Goal: Obtain resource: Download file/media

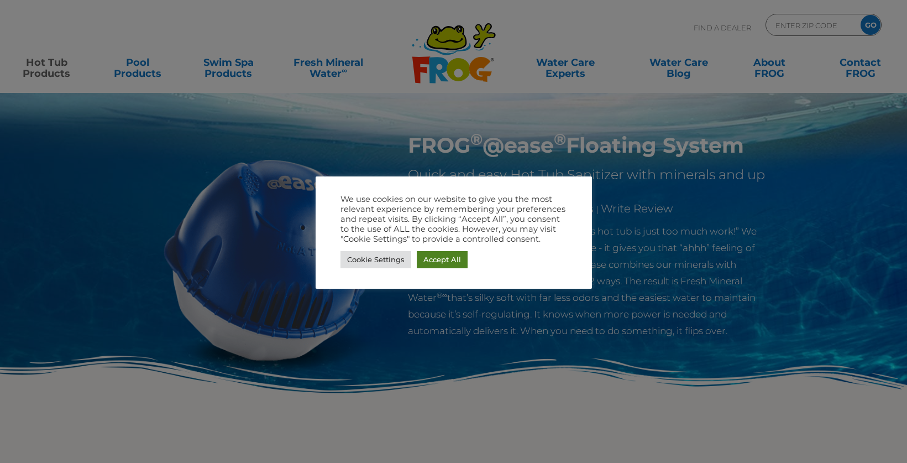
click at [444, 257] on link "Accept All" at bounding box center [442, 259] width 51 height 17
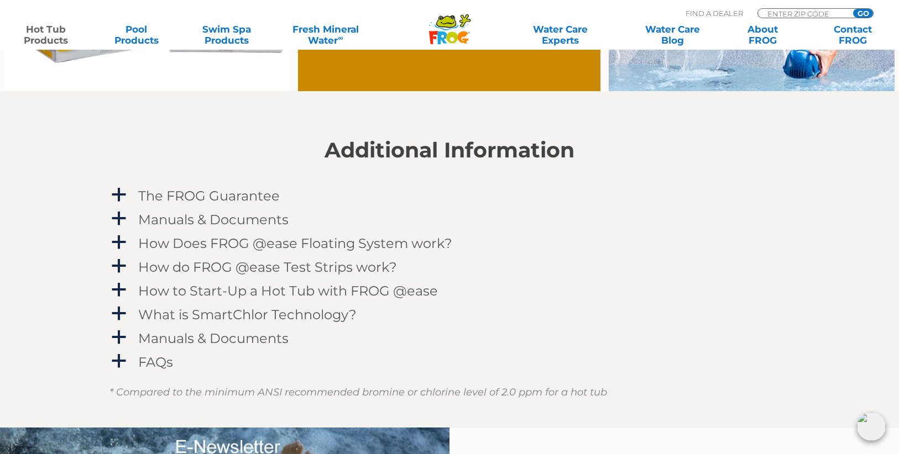
scroll to position [1105, 0]
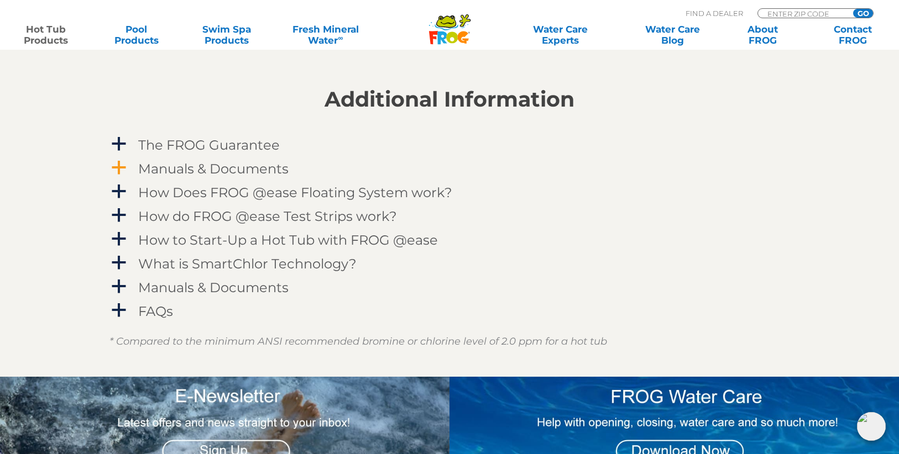
click at [206, 166] on h4 "Manuals & Documents" at bounding box center [213, 168] width 150 height 15
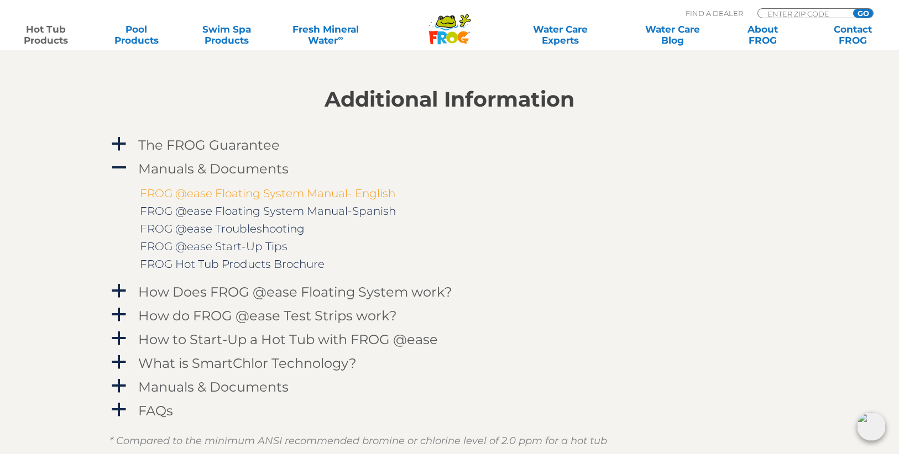
click at [307, 198] on link "FROG @ease Floating System Manual- English" at bounding box center [267, 193] width 255 height 13
click at [371, 287] on h4 "How Does FROG @ease Floating System work?" at bounding box center [295, 292] width 314 height 15
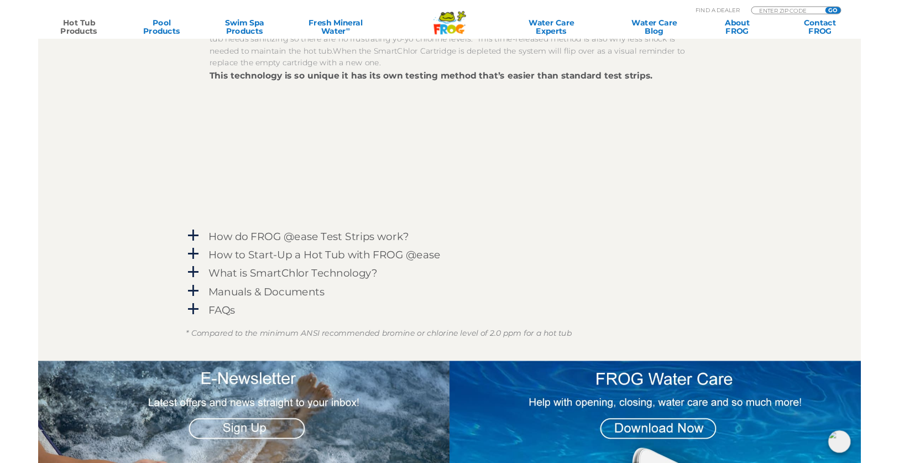
scroll to position [1435, 0]
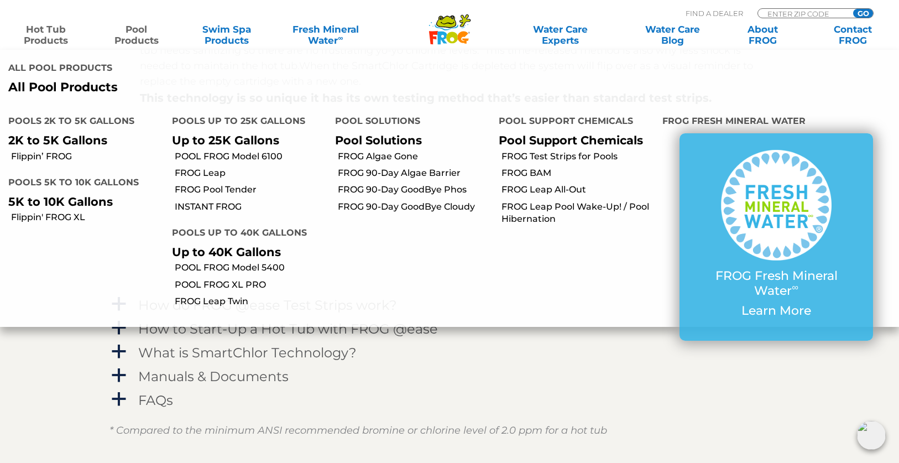
click at [155, 35] on link "Pool Products" at bounding box center [136, 35] width 70 height 22
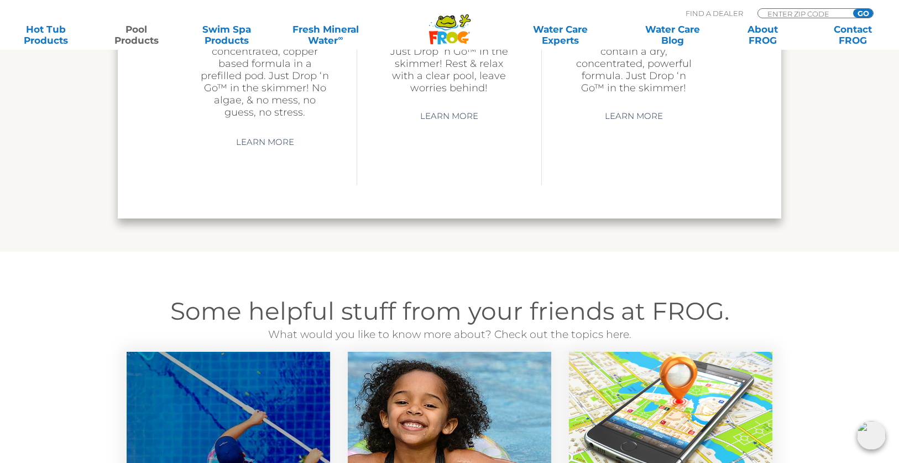
scroll to position [3869, 0]
